Goal: Check status: Check status

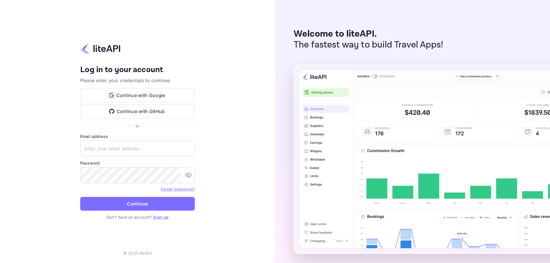
type input "[EMAIL_ADDRESS][DOMAIN_NAME]"
click at [120, 196] on form "Email address nuiteedirectcug@hotelogical.com ​ Password ​ Forget password? Con…" at bounding box center [137, 174] width 115 height 81
click at [119, 200] on button "Continue" at bounding box center [137, 204] width 115 height 14
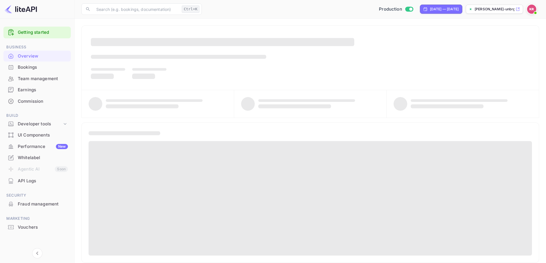
click at [26, 66] on div "Bookings" at bounding box center [43, 67] width 50 height 7
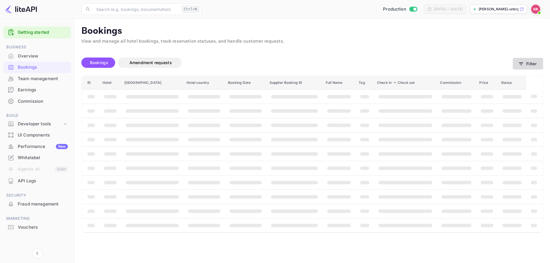
click at [520, 66] on icon "button" at bounding box center [521, 64] width 6 height 6
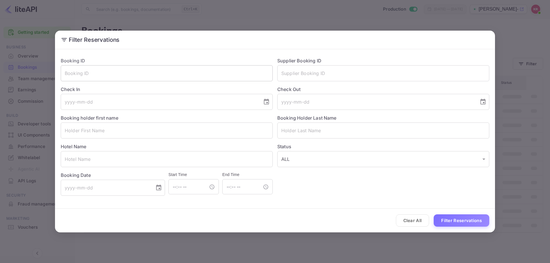
click at [159, 75] on input "text" at bounding box center [167, 73] width 212 height 16
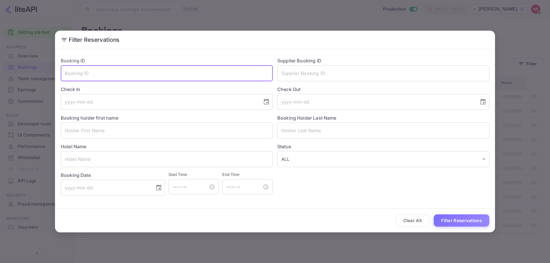
paste input "EbOYRoOta"
type input "EbOYRoOta"
click at [448, 225] on button "Filter Reservations" at bounding box center [462, 221] width 56 height 12
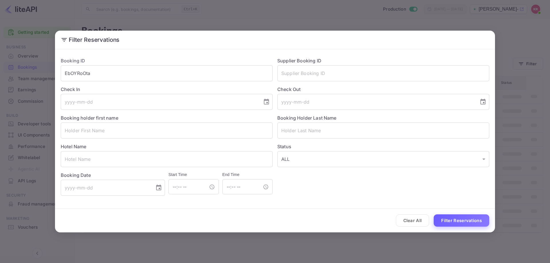
click at [452, 220] on button "Filter Reservations" at bounding box center [462, 221] width 56 height 12
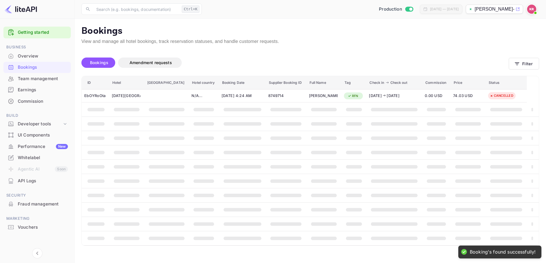
click at [306, 88] on th "Full Name" at bounding box center [323, 82] width 35 height 13
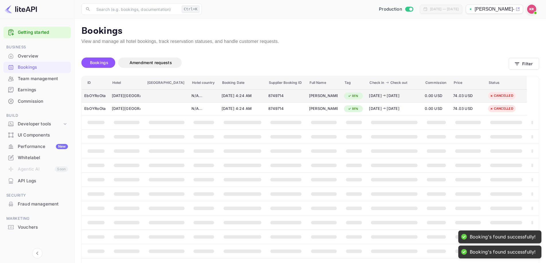
click at [246, 98] on span "[DATE] 4:24 AM" at bounding box center [241, 96] width 40 height 6
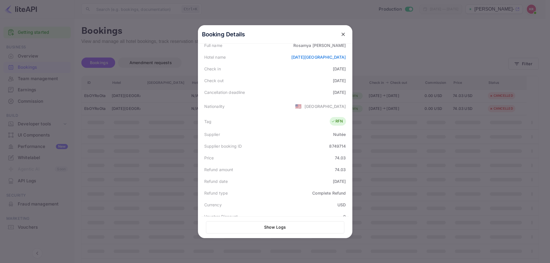
scroll to position [115, 0]
